Goal: Task Accomplishment & Management: Manage account settings

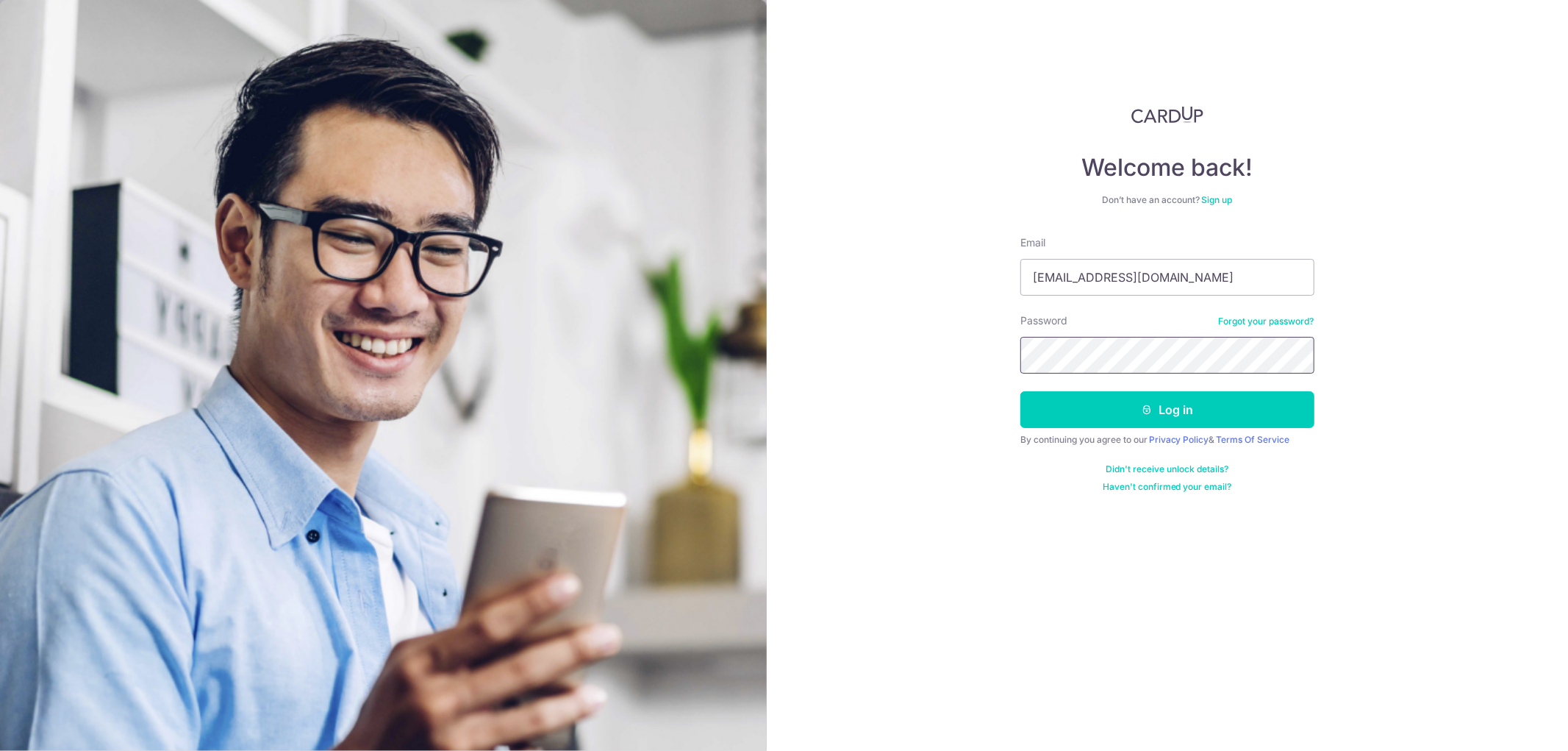
click at [1020, 392] on button "Log in" at bounding box center [1167, 410] width 294 height 36
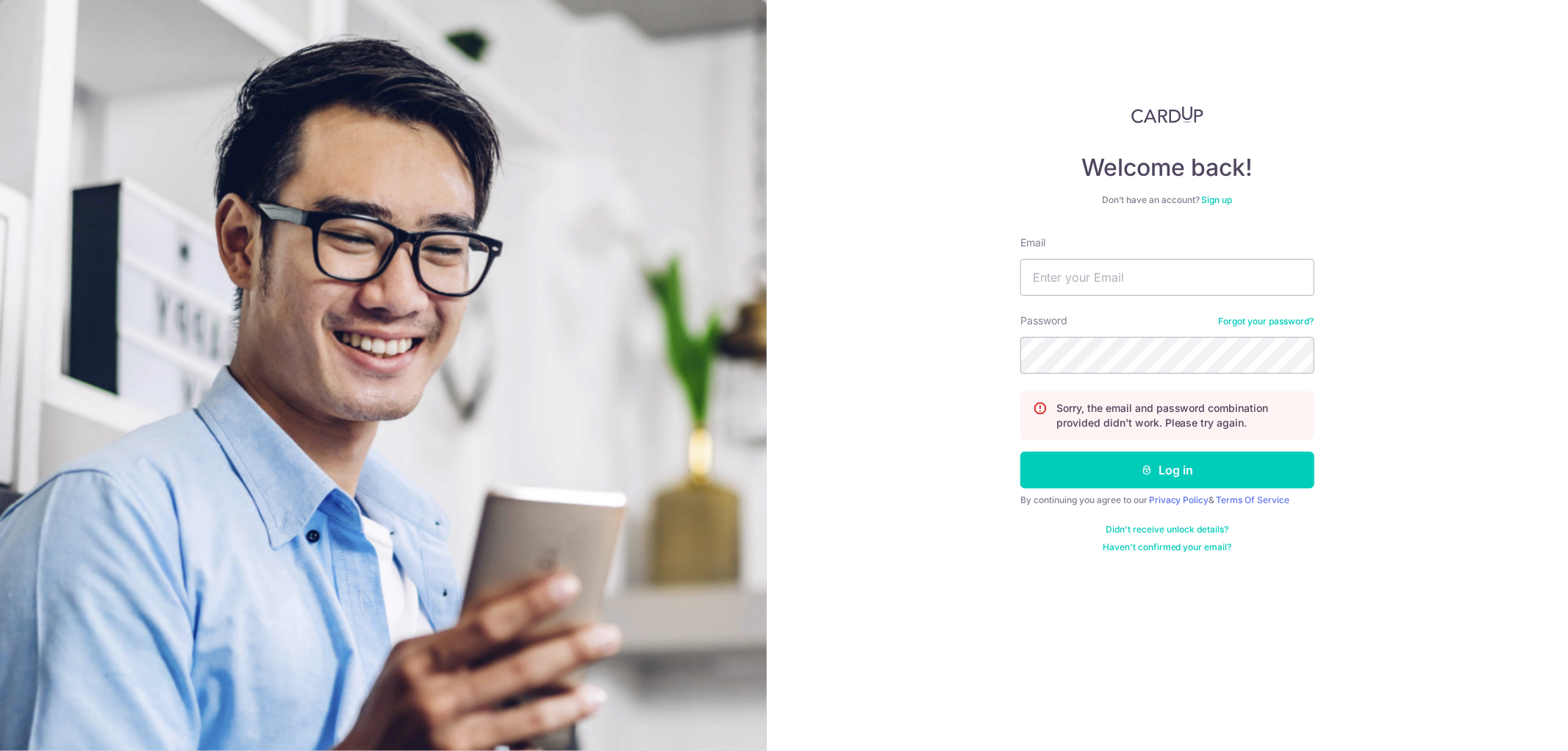
click at [1172, 256] on div "Email" at bounding box center [1167, 266] width 294 height 61
click at [1178, 272] on input "Email" at bounding box center [1167, 277] width 294 height 36
type input "[EMAIL_ADDRESS][DOMAIN_NAME]"
click at [1165, 471] on button "Log in" at bounding box center [1167, 469] width 294 height 36
